Goal: Task Accomplishment & Management: Manage account settings

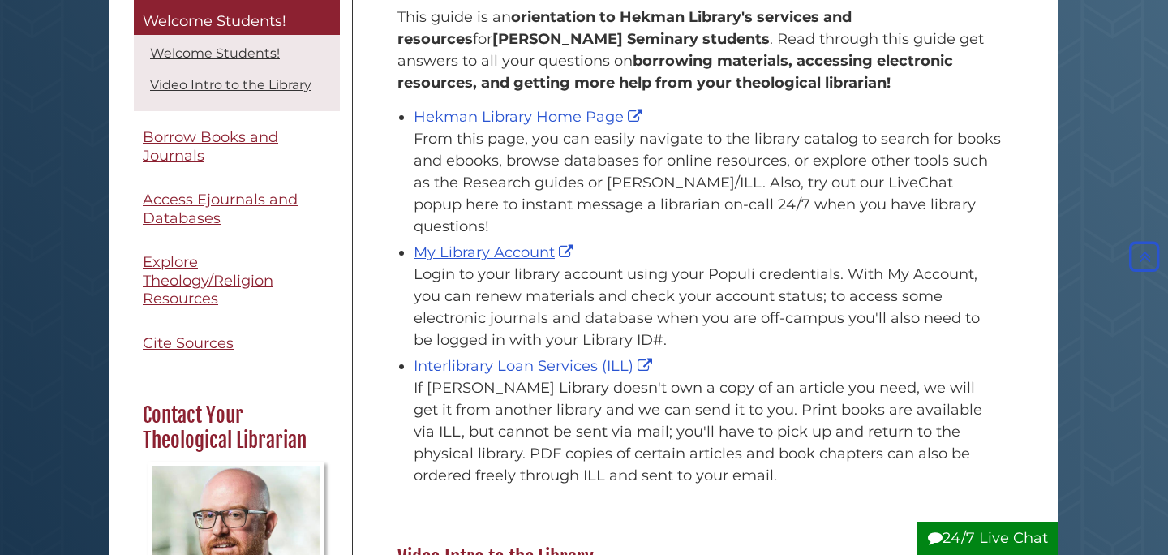
scroll to position [298, 0]
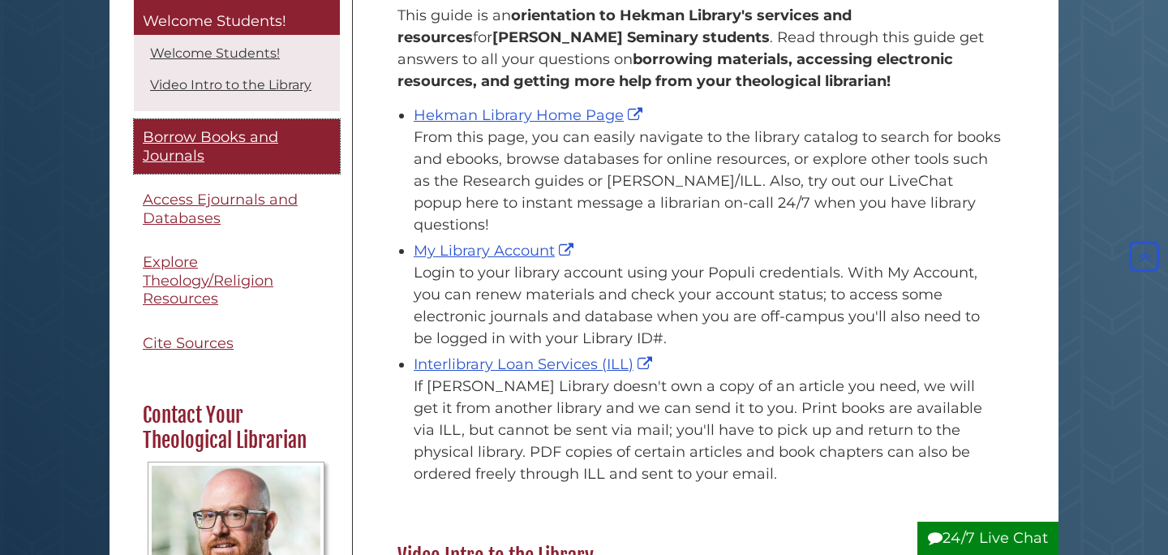
click at [254, 140] on span "Borrow Books and Journals" at bounding box center [210, 147] width 135 height 37
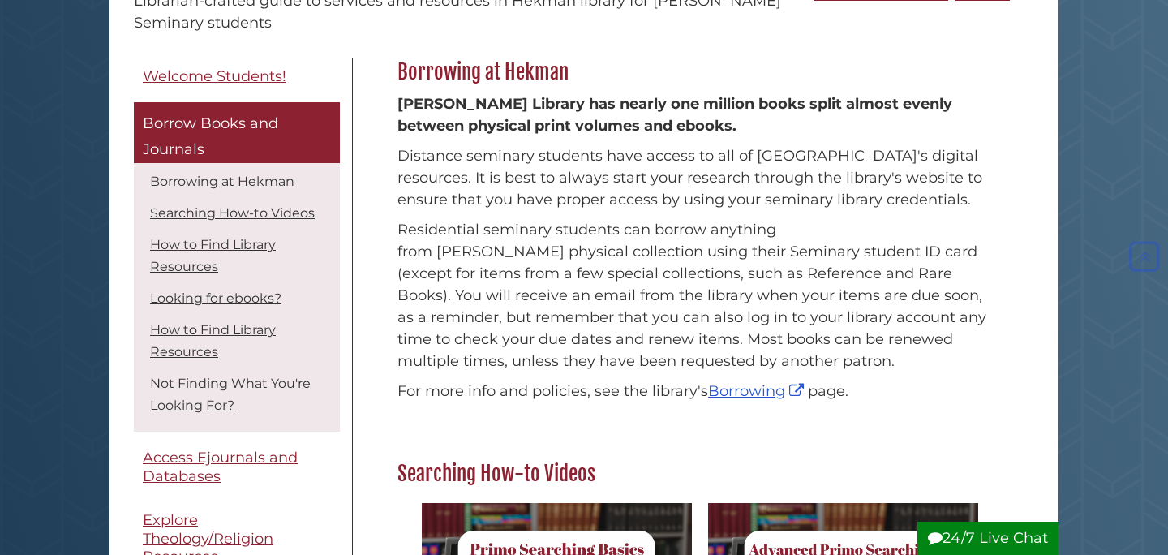
scroll to position [213, 0]
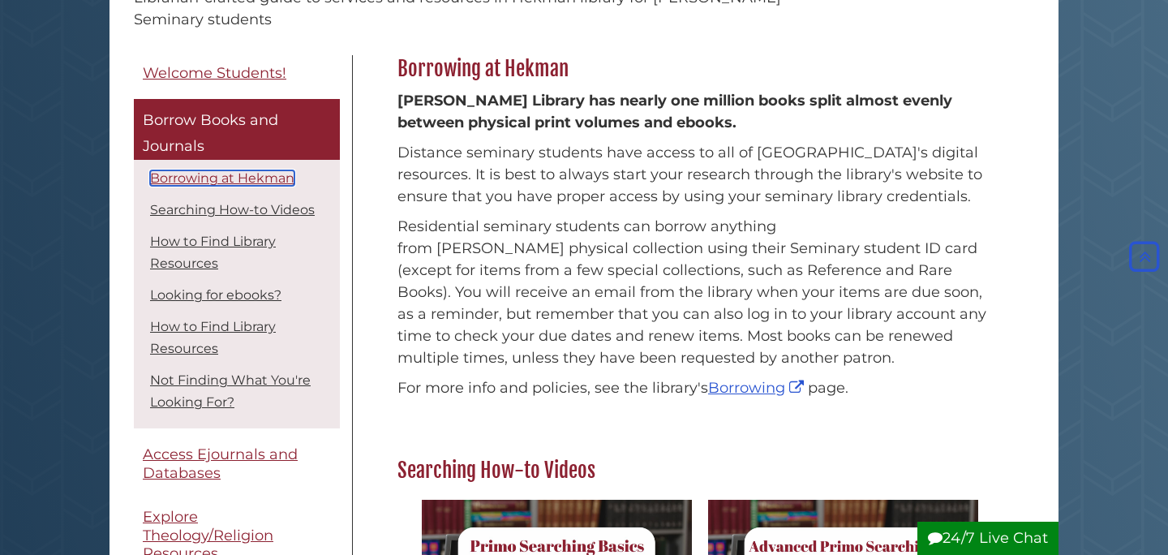
click at [262, 177] on link "Borrowing at Hekman" at bounding box center [222, 177] width 144 height 15
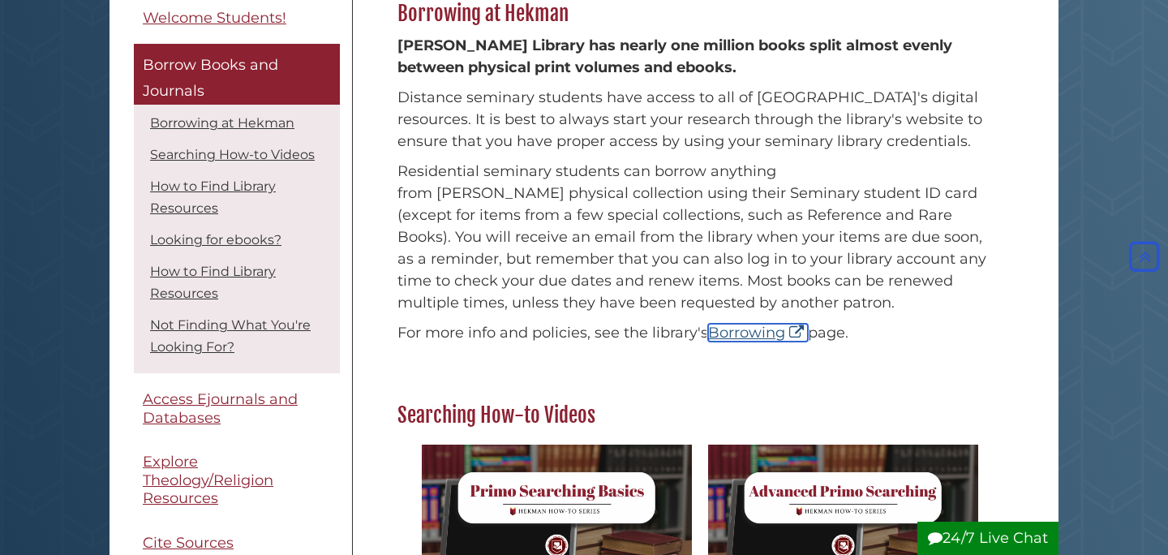
click at [750, 333] on link "Borrowing" at bounding box center [758, 333] width 100 height 18
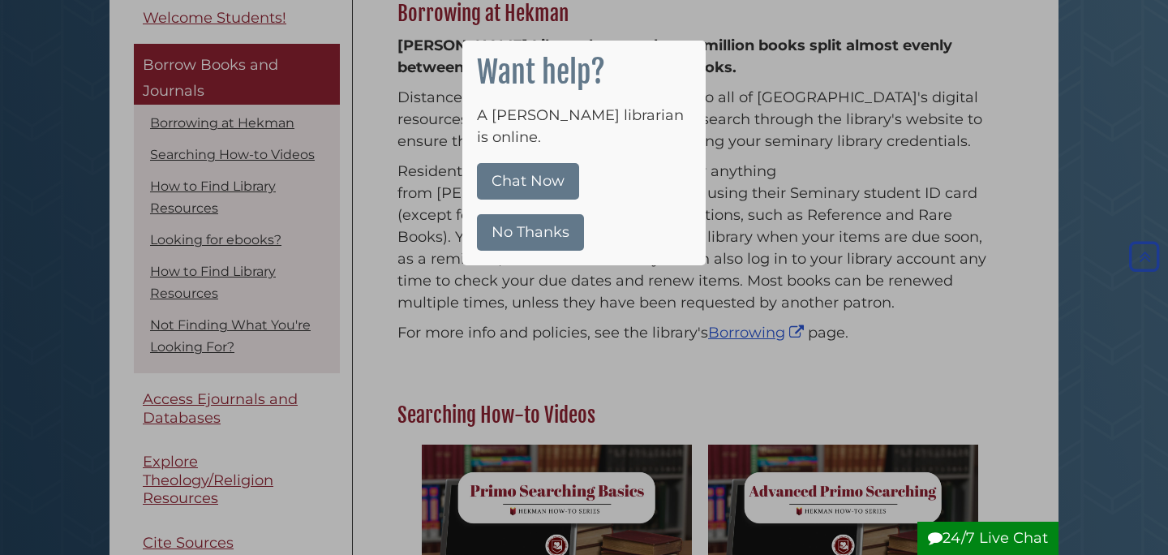
click at [543, 214] on button "No Thanks" at bounding box center [530, 232] width 107 height 37
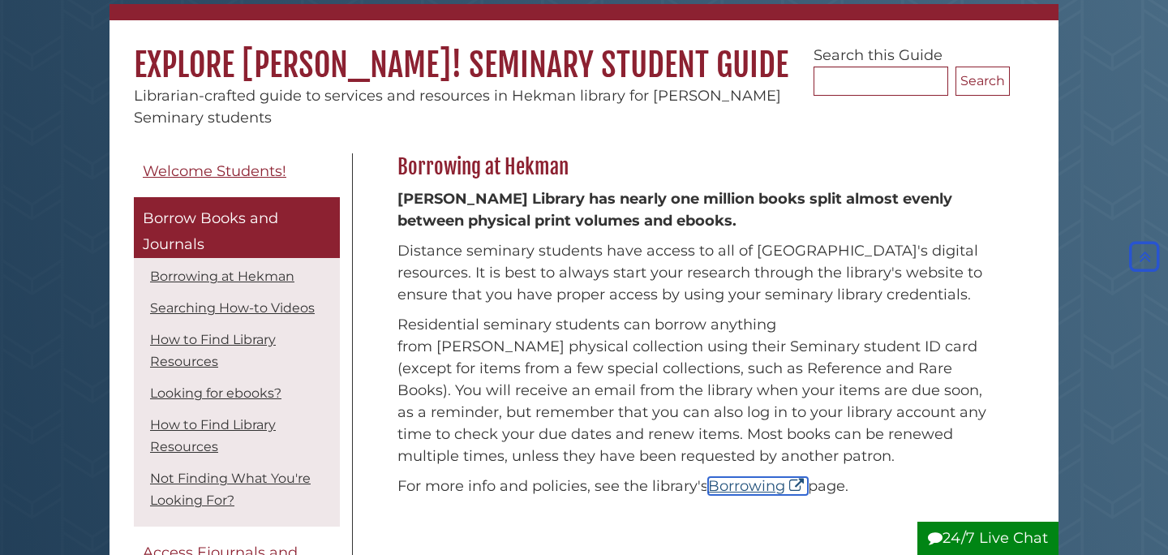
scroll to position [0, 0]
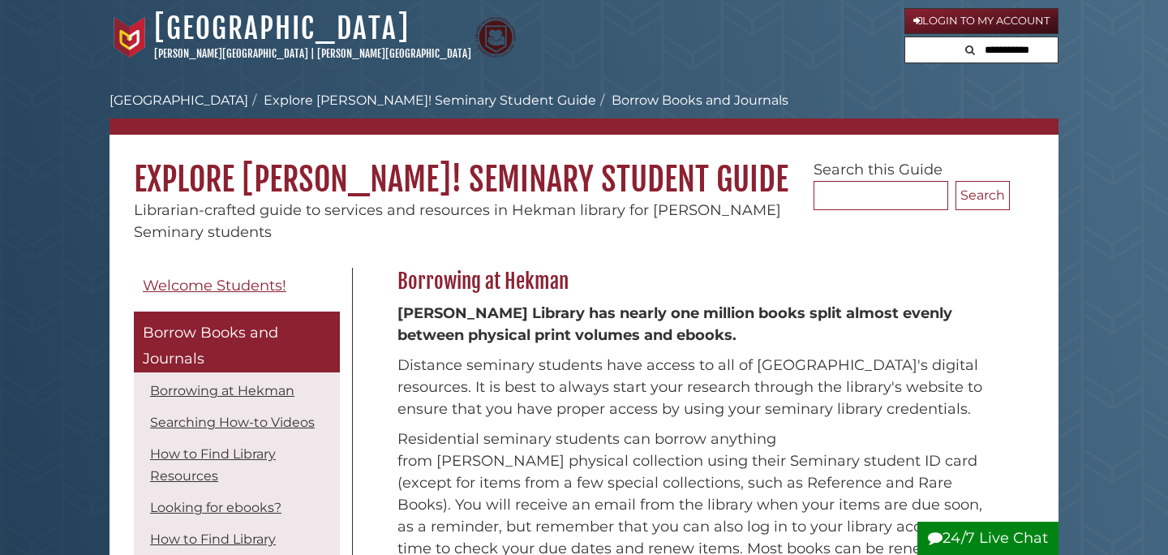
click at [596, 103] on li "Borrow Books and Journals" at bounding box center [692, 100] width 192 height 19
click at [959, 21] on link "Login to My Account" at bounding box center [981, 21] width 154 height 26
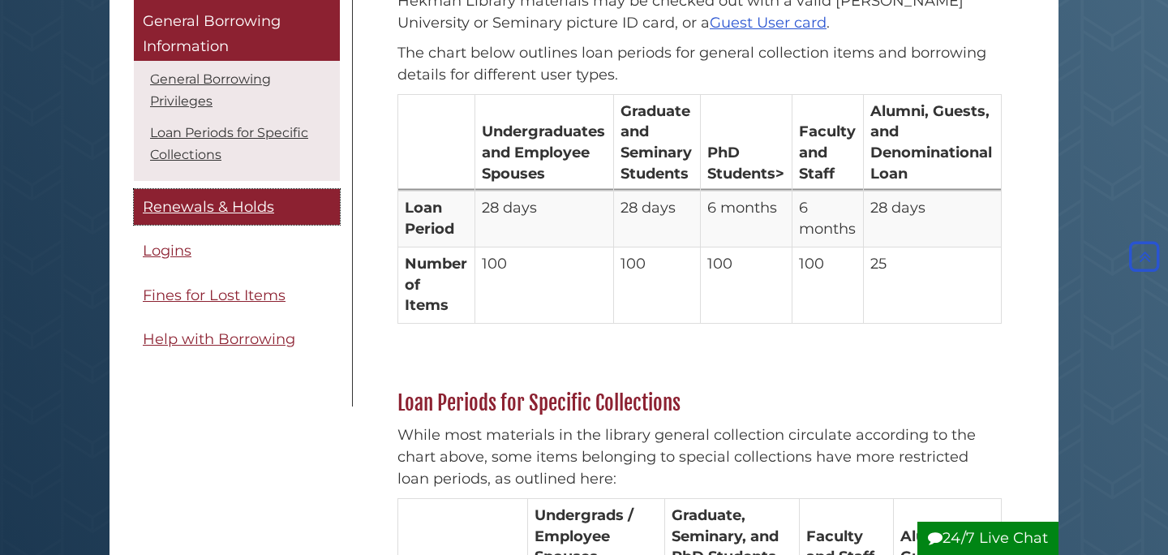
scroll to position [286, 0]
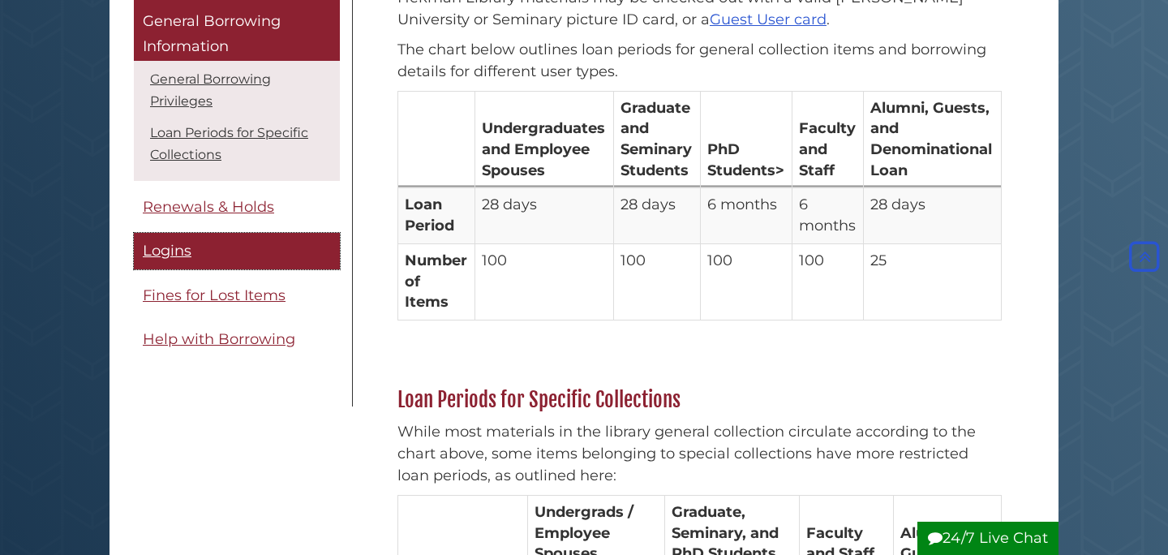
click at [174, 257] on span "Logins" at bounding box center [167, 252] width 49 height 18
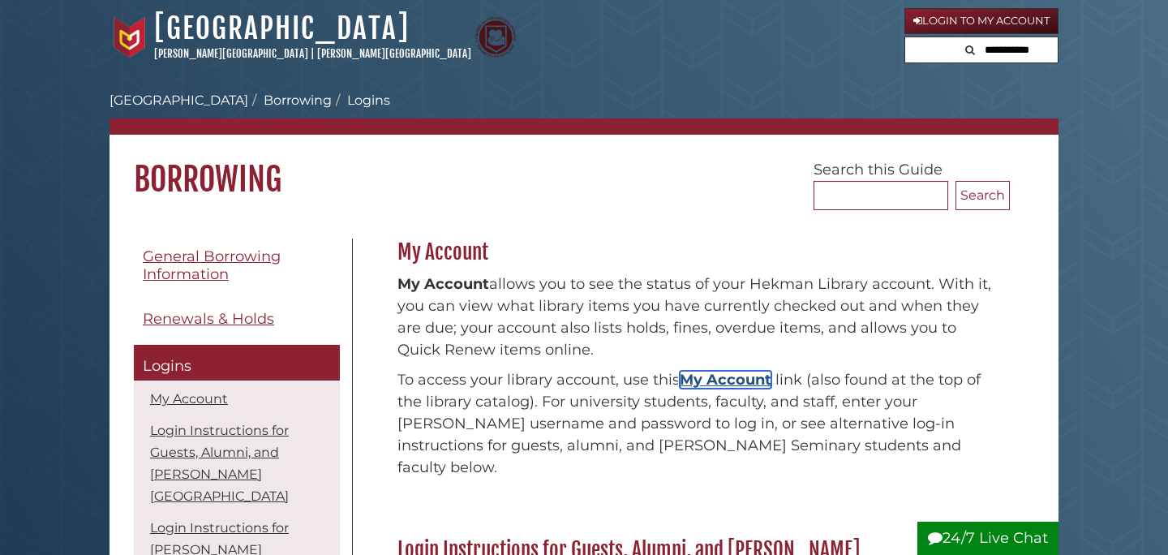
click at [732, 378] on link "My Account" at bounding box center [726, 380] width 92 height 18
